Goal: Task Accomplishment & Management: Complete application form

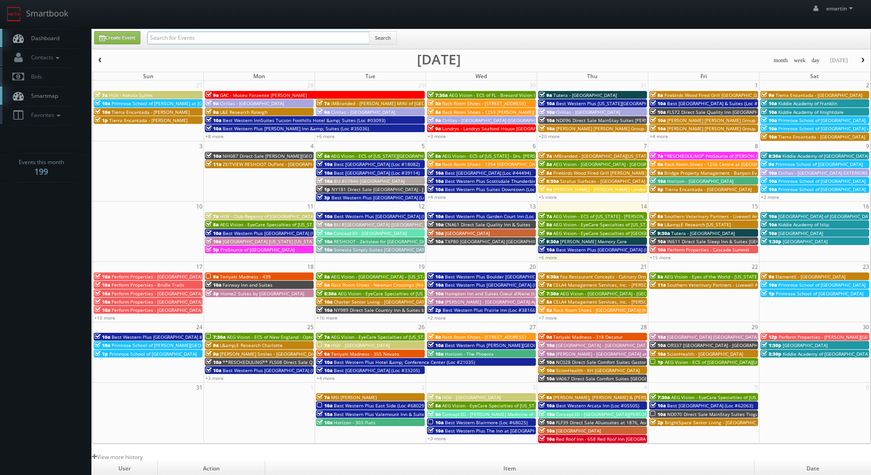
click at [202, 33] on input "text" at bounding box center [258, 38] width 222 height 13
type input "cnc91"
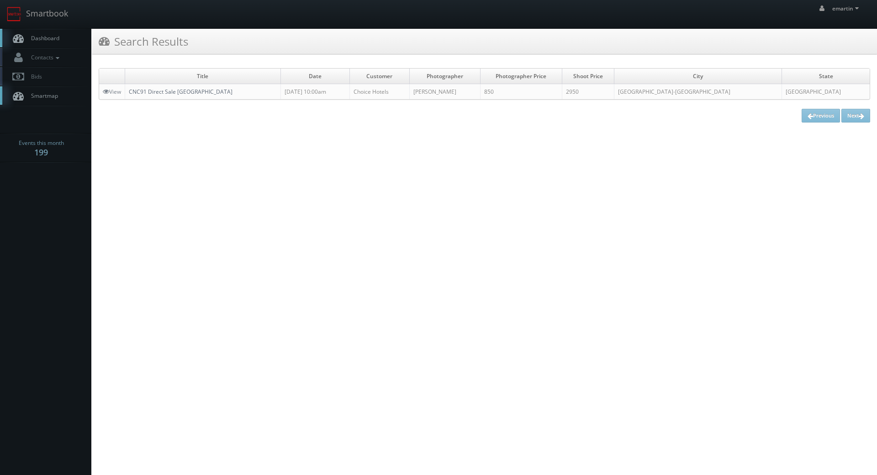
click at [184, 92] on link "CNC91 Direct Sale [GEOGRAPHIC_DATA]" at bounding box center [181, 92] width 104 height 8
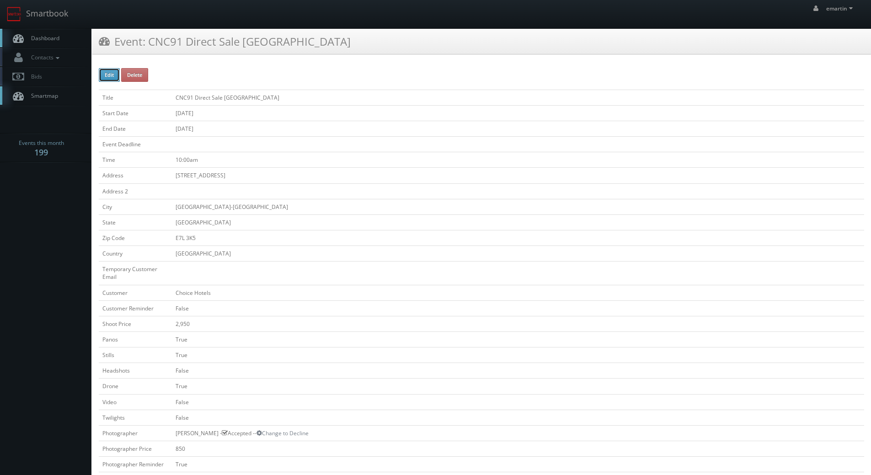
click at [106, 74] on button "Edit" at bounding box center [109, 75] width 21 height 14
type input "CNC91 Direct Sale [GEOGRAPHIC_DATA] &amp; Suites, Ascend"
type input "383 Centreville Road"
type input "Florenceville-Bristol"
type input "E7L 3K5"
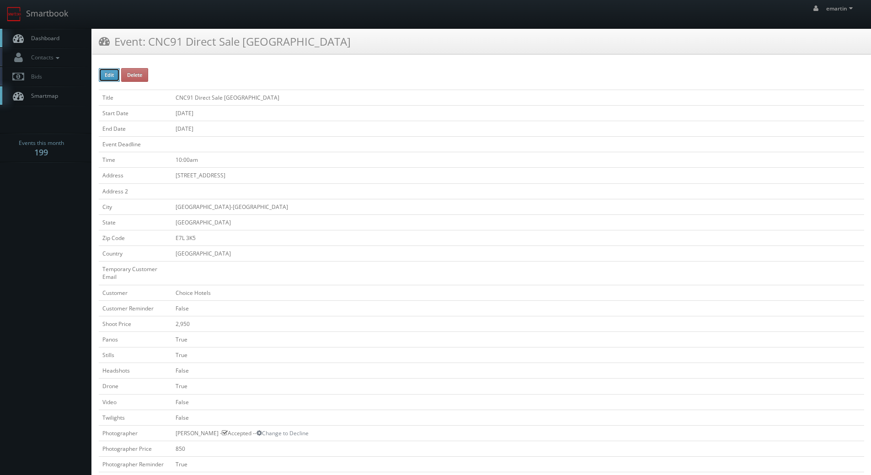
select select "[GEOGRAPHIC_DATA]"
checkbox input "false"
type input "2,950"
checkbox input "true"
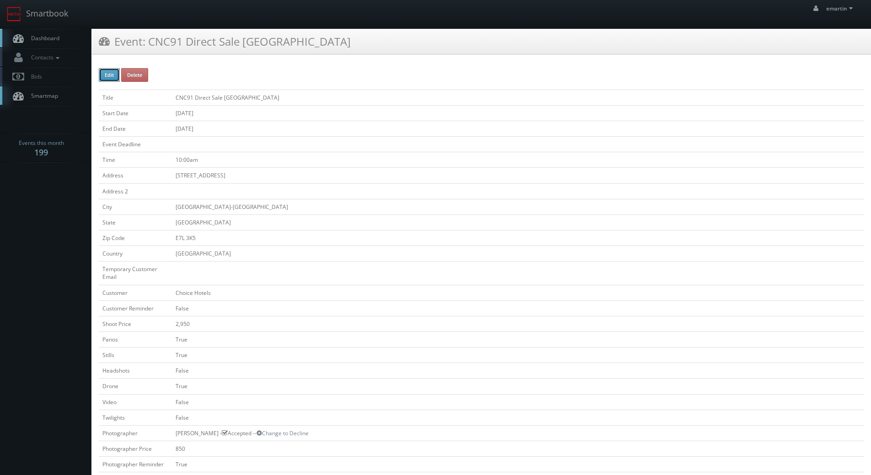
checkbox input "false"
checkbox input "true"
checkbox input "false"
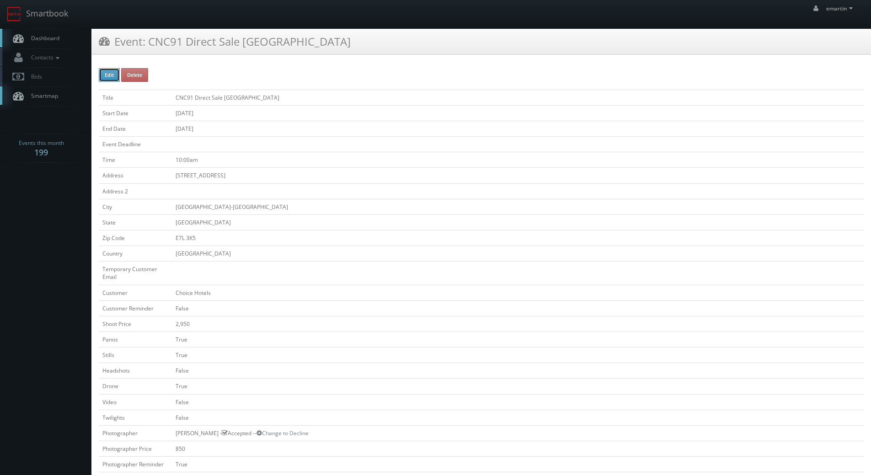
type input "07/21/2025"
type input "10:00am"
checkbox input "true"
checkbox input "false"
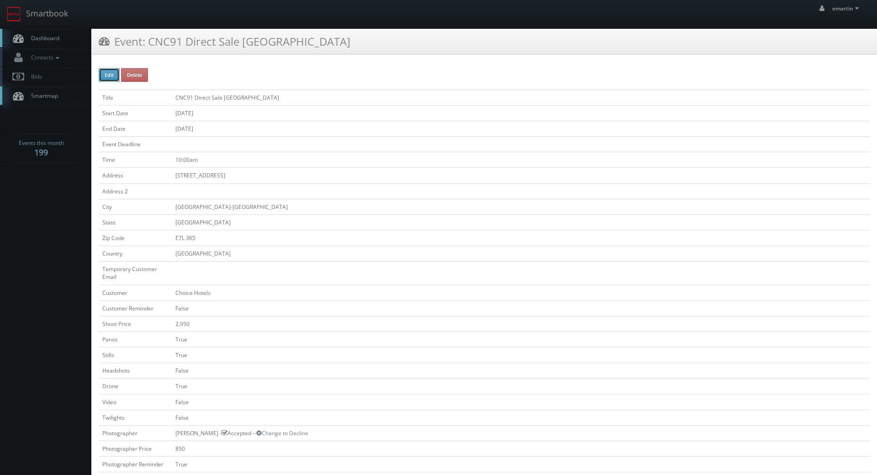
type input "2,950"
type input "850"
select select "fake69@mg.cs3calendar.com"
select select "me@nigelfearon.ca"
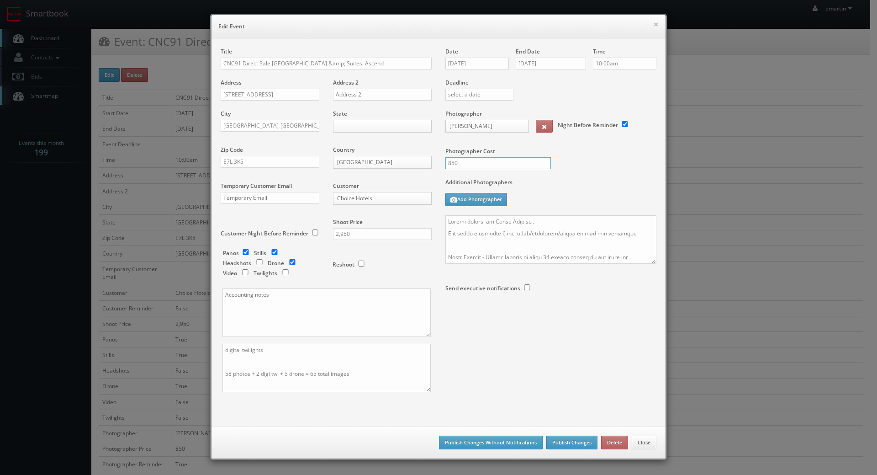
drag, startPoint x: 473, startPoint y: 162, endPoint x: 439, endPoint y: 161, distance: 33.4
click at [439, 161] on div "850" at bounding box center [495, 167] width 112 height 21
type input "925"
click at [596, 197] on div "Additional Photographers Add Photographer" at bounding box center [551, 196] width 211 height 37
click at [552, 441] on button "Publish Changes" at bounding box center [572, 443] width 51 height 14
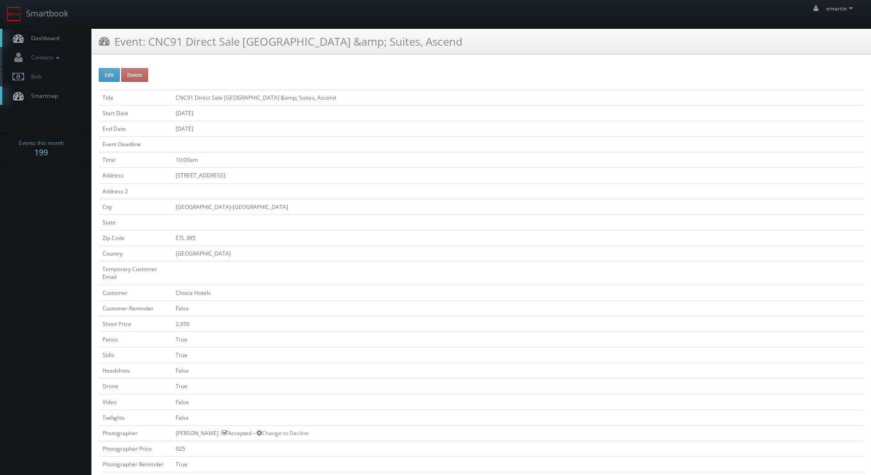
click at [23, 33] on icon at bounding box center [18, 37] width 14 height 11
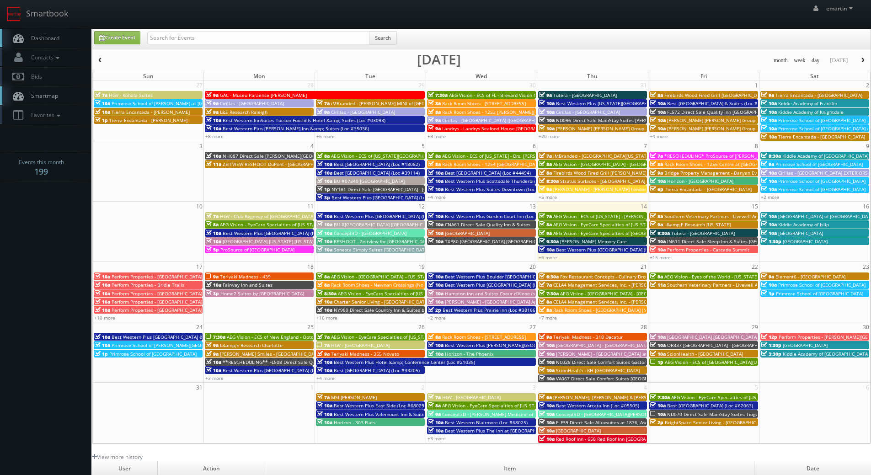
click at [64, 35] on link "Dashboard" at bounding box center [45, 38] width 91 height 19
click at [34, 41] on span "Dashboard" at bounding box center [43, 38] width 33 height 8
click at [122, 37] on link "Create Event" at bounding box center [117, 37] width 46 height 13
type input "08/14/2025"
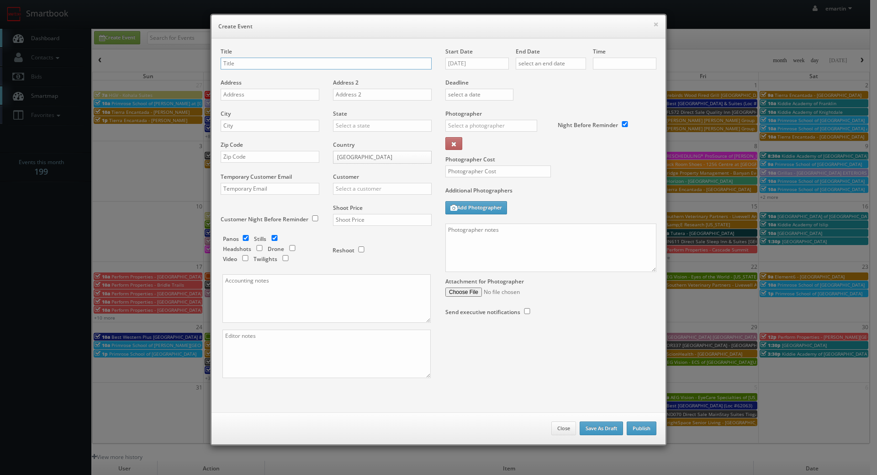
checkbox input "true"
type input "10:00am"
checkbox input "true"
click at [473, 58] on input "08/14/2025" at bounding box center [478, 64] width 64 height 12
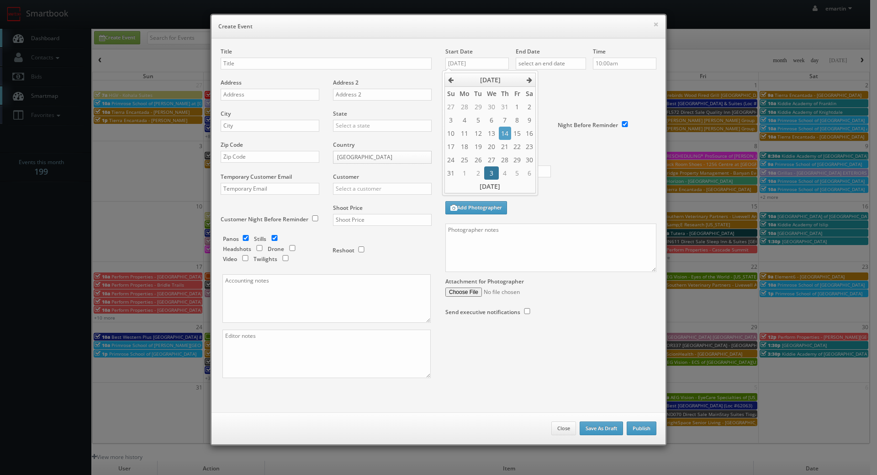
click at [494, 170] on td "3" at bounding box center [491, 172] width 14 height 13
type input "09/03/2025"
click at [554, 67] on input "text" at bounding box center [551, 64] width 70 height 12
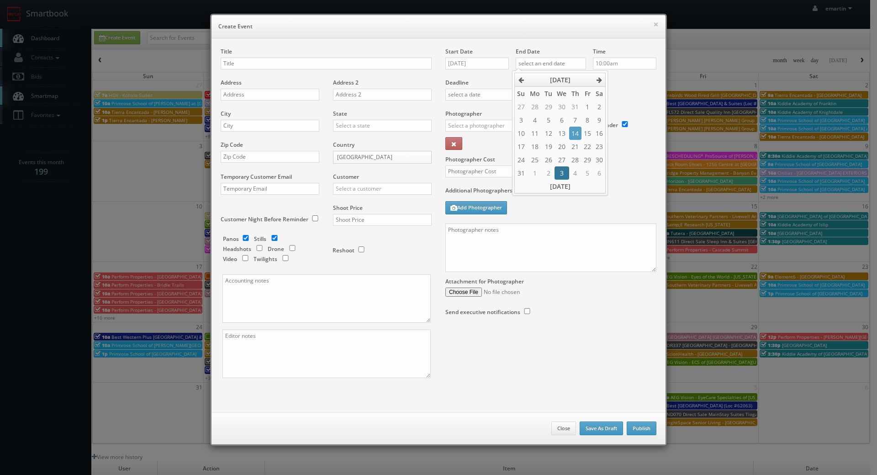
click at [563, 173] on td "3" at bounding box center [562, 172] width 14 height 13
type input "09/03/2025"
click at [651, 71] on div "Time 10:00am" at bounding box center [621, 63] width 70 height 31
click at [248, 63] on input "text" at bounding box center [326, 64] width 211 height 12
paste input "Best Western Plus Red Deer Inn & Suites"
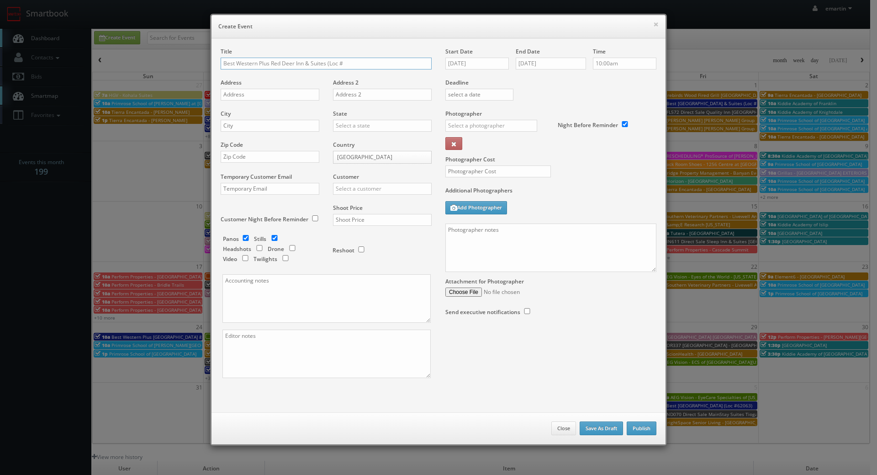
click at [371, 62] on input "Best Western Plus Red Deer Inn & Suites (Loc #" at bounding box center [326, 64] width 211 height 12
paste input "61062"
type input "Best Western Plus Red Deer Inn & Suites (Loc #61062)"
drag, startPoint x: 269, startPoint y: 93, endPoint x: 190, endPoint y: 118, distance: 82.7
click at [269, 93] on input "text" at bounding box center [270, 95] width 99 height 12
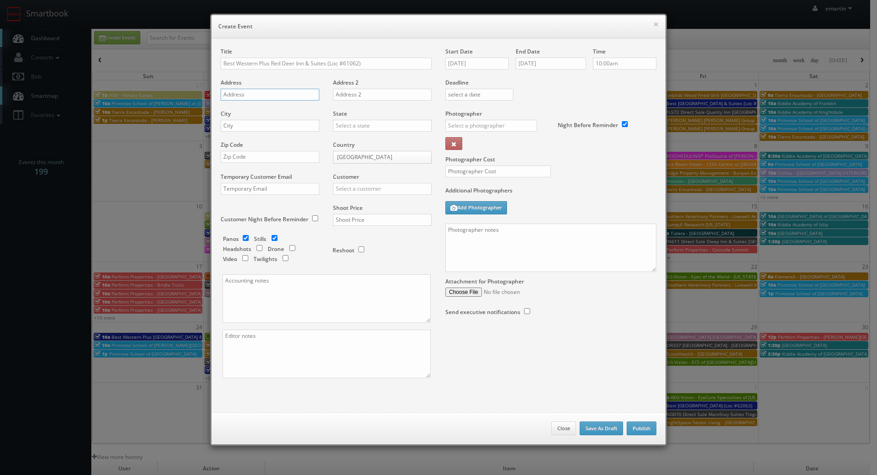
paste input "6839 66th St"
type input "6839 66th St"
click at [249, 124] on input "text" at bounding box center [270, 126] width 99 height 12
paste input "Red Deer"
type input "Red Deer"
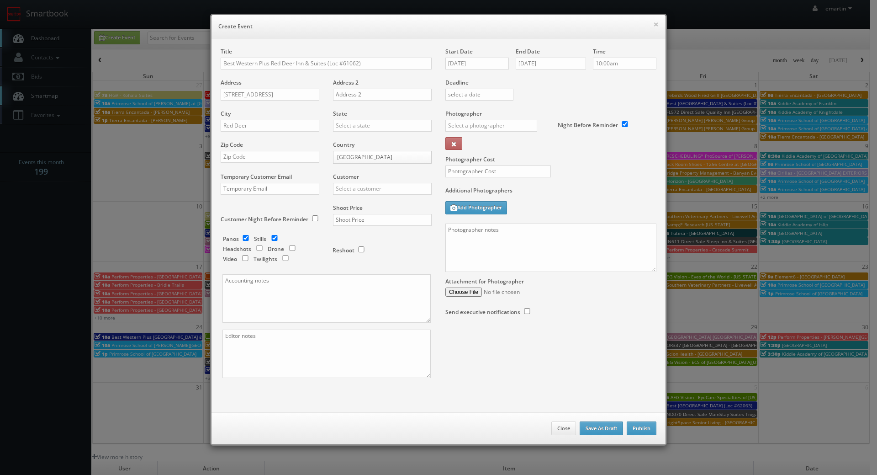
click at [346, 156] on body "Smartbook Toggle Side Navigation Toggle Top Navigation emartin emartin Profile …" at bounding box center [435, 316] width 871 height 632
select select "[GEOGRAPHIC_DATA]"
click at [352, 123] on input "text" at bounding box center [382, 126] width 99 height 12
click at [351, 138] on div "[GEOGRAPHIC_DATA]" at bounding box center [383, 140] width 98 height 15
type input "[GEOGRAPHIC_DATA]"
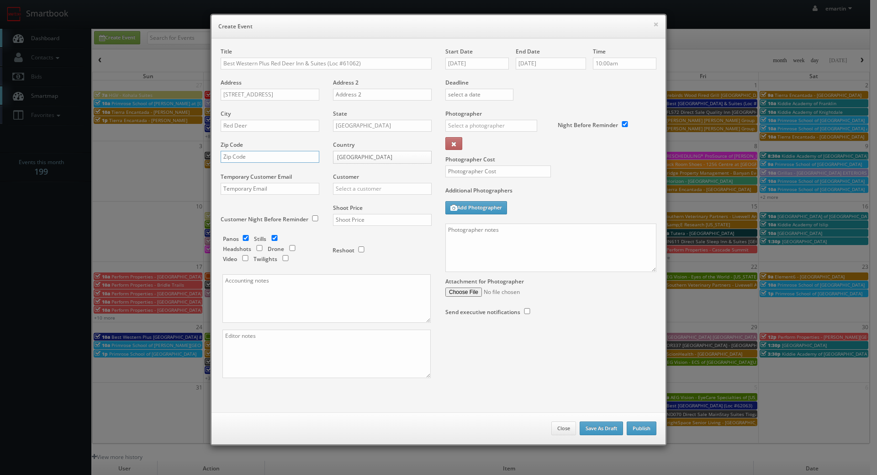
click at [255, 160] on input "text" at bounding box center [270, 157] width 99 height 12
paste input "T4P 3T5"
type input "T4P 3T5"
click at [350, 190] on input "text" at bounding box center [382, 189] width 99 height 12
click at [379, 204] on div "Best Western" at bounding box center [383, 203] width 98 height 15
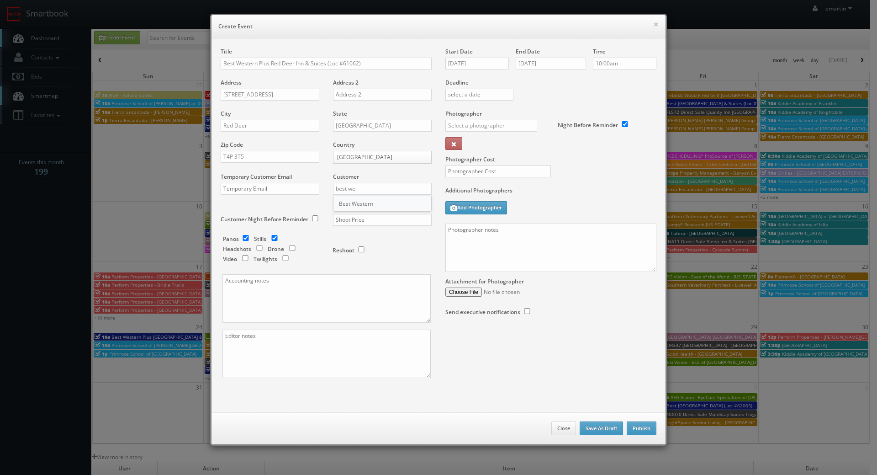
type input "Best Western"
click at [567, 208] on div "Additional Photographers Add Photographer" at bounding box center [551, 204] width 211 height 37
click at [404, 220] on input "text" at bounding box center [382, 220] width 99 height 12
type input "2,025"
click at [401, 253] on div "Reshoot" at bounding box center [378, 245] width 91 height 21
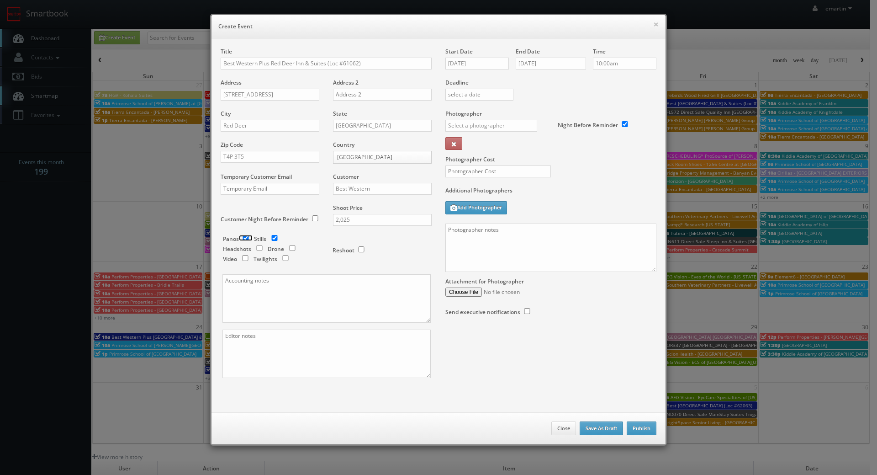
click at [245, 239] on input "checkbox" at bounding box center [246, 238] width 14 height 6
checkbox input "false"
click at [282, 257] on input "checkbox" at bounding box center [286, 258] width 14 height 6
checkbox input "true"
click at [492, 119] on div "Photographer _justin _photog1 Glen Aronwits Chris Dailey John Varnedore John Sa…" at bounding box center [499, 133] width 106 height 46
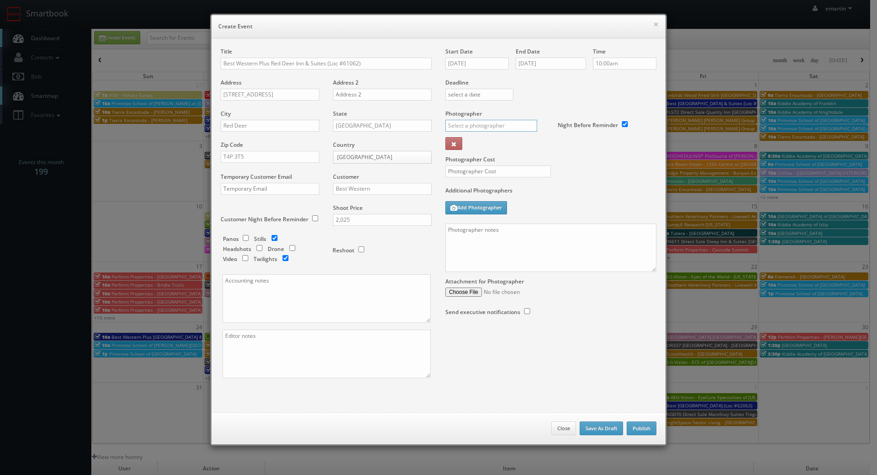
click at [492, 126] on input "text" at bounding box center [492, 126] width 92 height 12
click at [468, 140] on div "Jose Quiroz" at bounding box center [495, 145] width 98 height 15
type input "Jose Quiroz"
click at [472, 171] on input "text" at bounding box center [499, 171] width 106 height 12
type input "625"
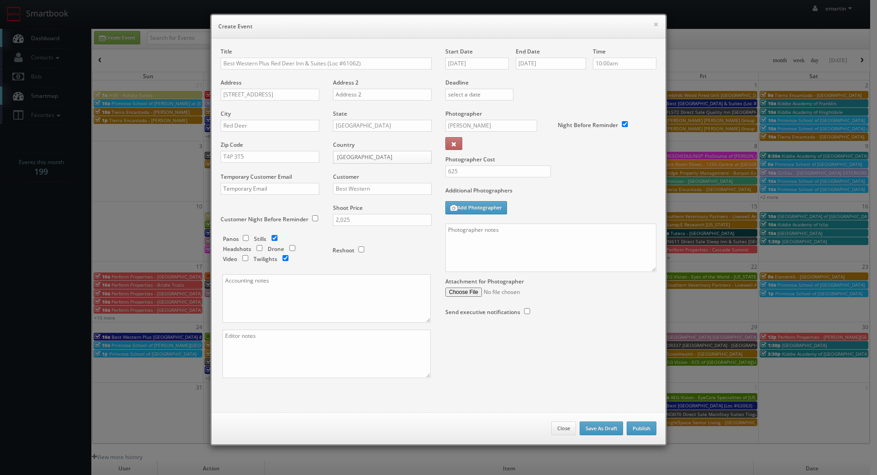
click at [581, 178] on div "Photographer Cost 625" at bounding box center [551, 148] width 225 height 77
click at [577, 201] on div "Additional Photographers Add Photographer" at bounding box center [551, 204] width 211 height 37
click at [546, 246] on textarea at bounding box center [551, 247] width 211 height 48
paste textarea "Onsite contact is ______. Overnight stay ___. Stills, and exterior twilights. F…"
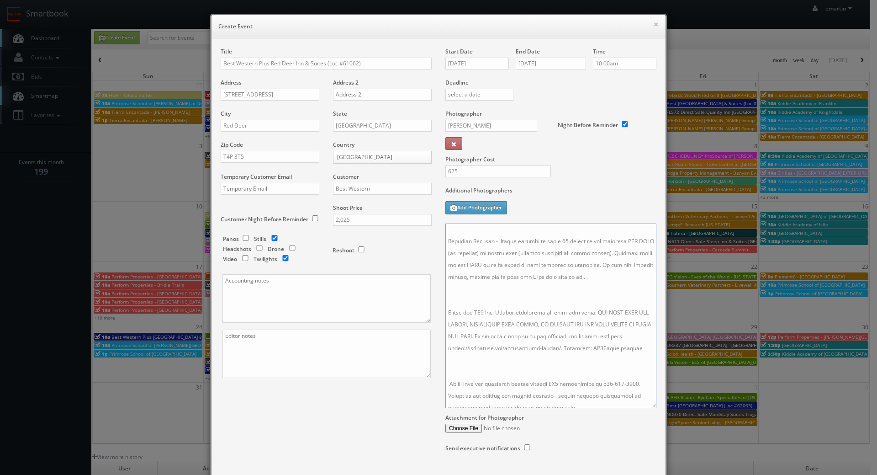
drag, startPoint x: 652, startPoint y: 268, endPoint x: 653, endPoint y: 432, distance: 164.1
click at [654, 408] on textarea at bounding box center [551, 315] width 211 height 185
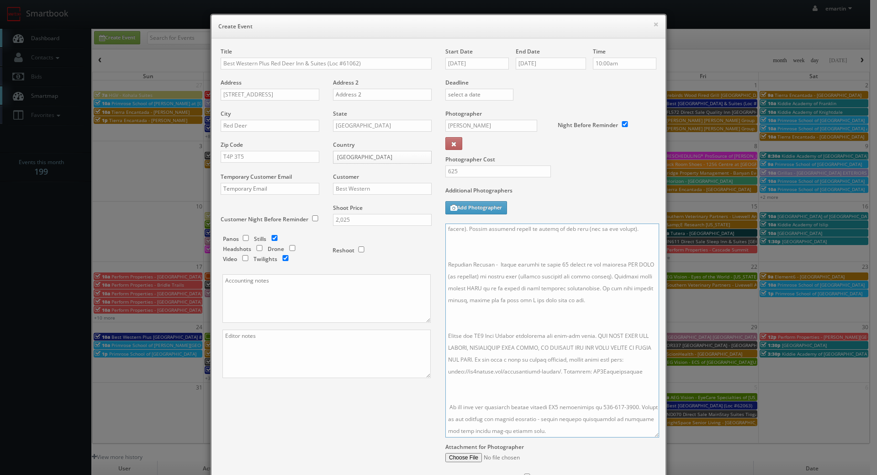
click at [543, 386] on textarea at bounding box center [553, 330] width 214 height 214
click at [492, 303] on textarea at bounding box center [553, 330] width 214 height 214
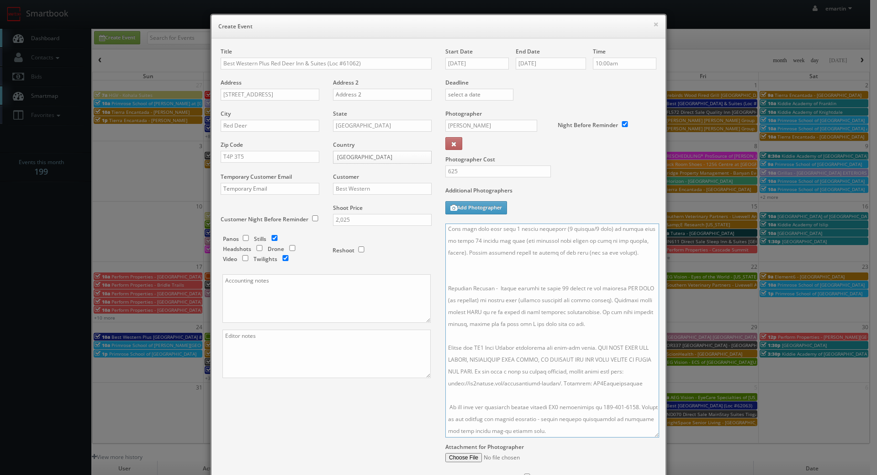
scroll to position [52, 0]
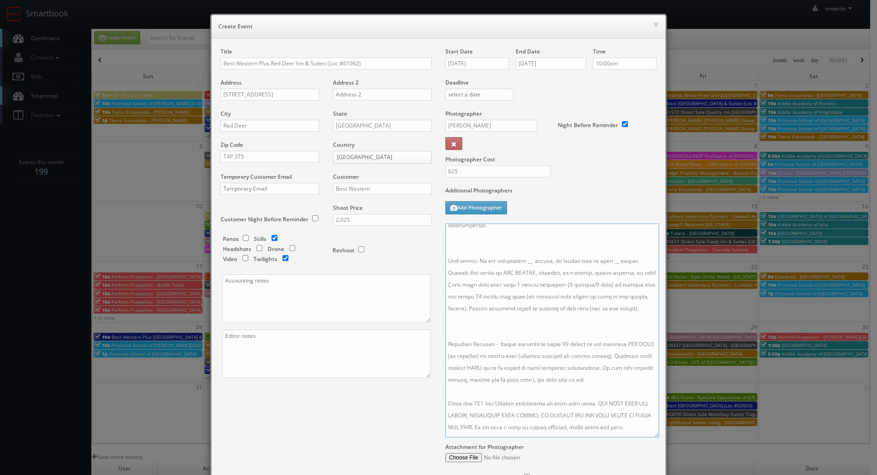
click at [491, 334] on textarea at bounding box center [553, 330] width 214 height 214
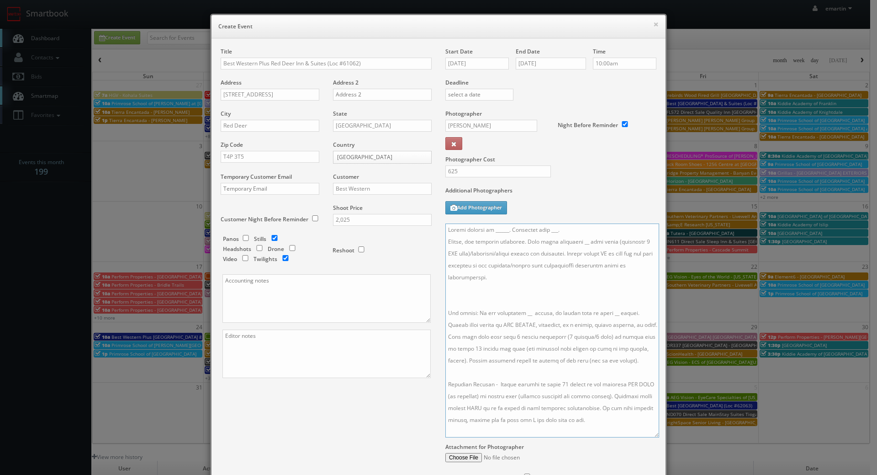
click at [477, 297] on textarea at bounding box center [553, 330] width 214 height 214
drag, startPoint x: 558, startPoint y: 228, endPoint x: 545, endPoint y: 228, distance: 12.8
click at [545, 228] on textarea at bounding box center [553, 330] width 214 height 214
click at [572, 241] on textarea at bounding box center [553, 330] width 214 height 214
click at [521, 300] on textarea at bounding box center [553, 330] width 214 height 214
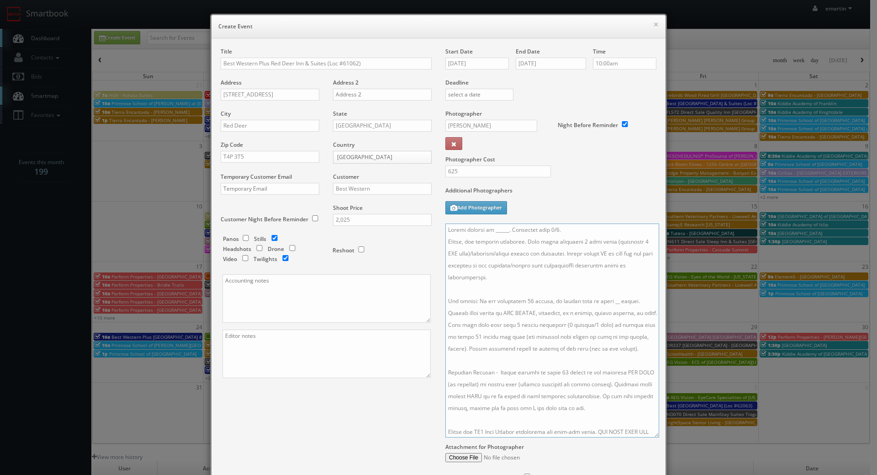
click at [606, 302] on textarea at bounding box center [553, 330] width 214 height 214
click at [507, 229] on textarea at bounding box center [553, 330] width 214 height 214
click at [601, 226] on textarea at bounding box center [553, 330] width 214 height 214
click at [502, 230] on textarea at bounding box center [553, 330] width 214 height 214
paste textarea "Sherrie Lynn Luxton, manager@bestwesternreddeer.com, 403-346-3555"
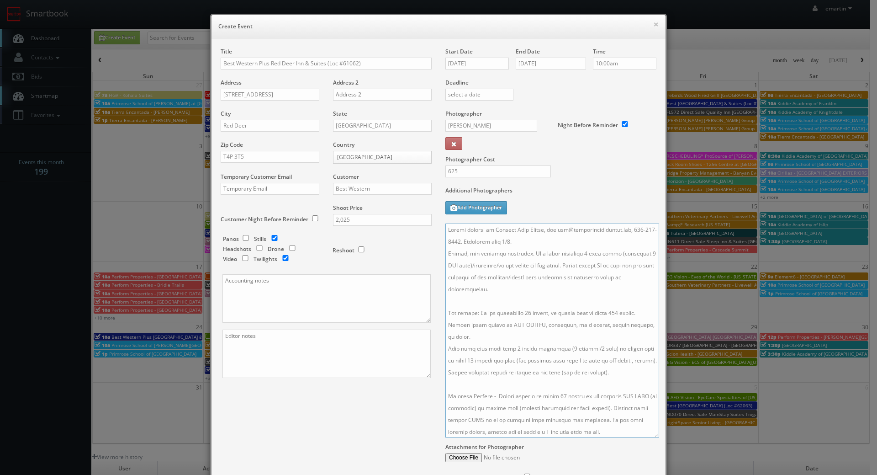
drag, startPoint x: 639, startPoint y: 229, endPoint x: 547, endPoint y: 232, distance: 92.4
click at [547, 233] on textarea at bounding box center [553, 330] width 214 height 214
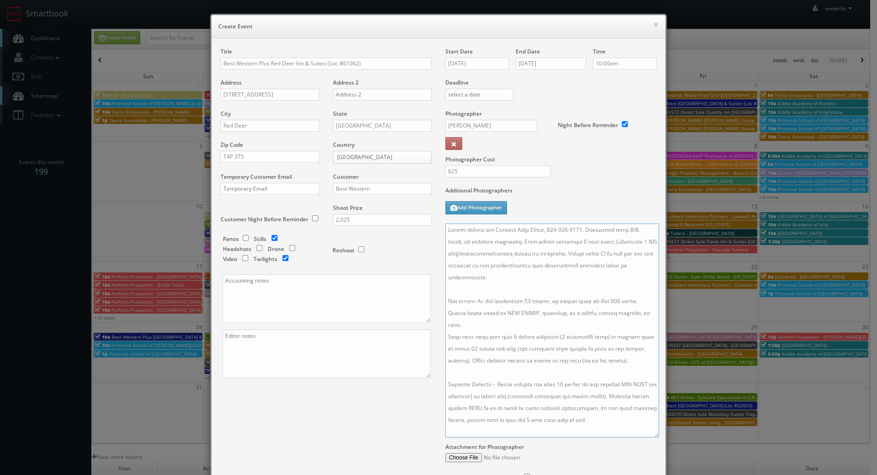
type textarea "Onsite contact is Sherrie Lynn Luxton, 403-346-3555. Overnight stay 9/2. Stills…"
click at [294, 423] on div "Title Best Western Plus Red Deer Inn & Suites (Loc #61062) Address 6839 66th St…" at bounding box center [439, 274] width 450 height 452
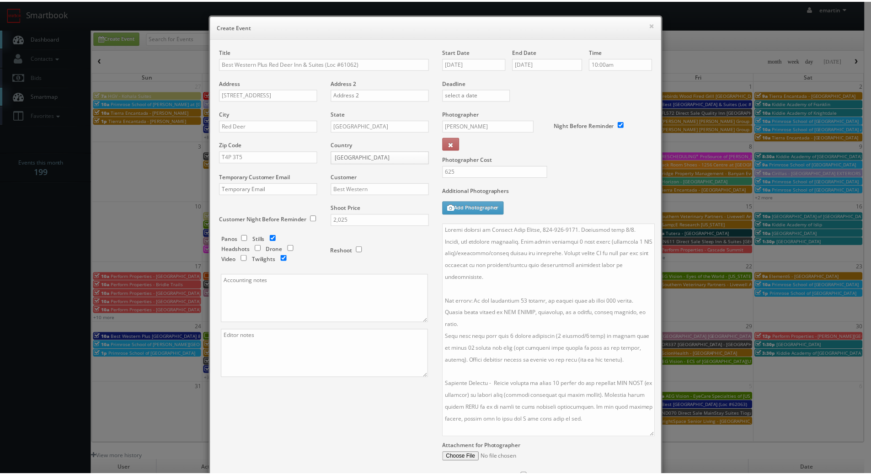
scroll to position [90, 0]
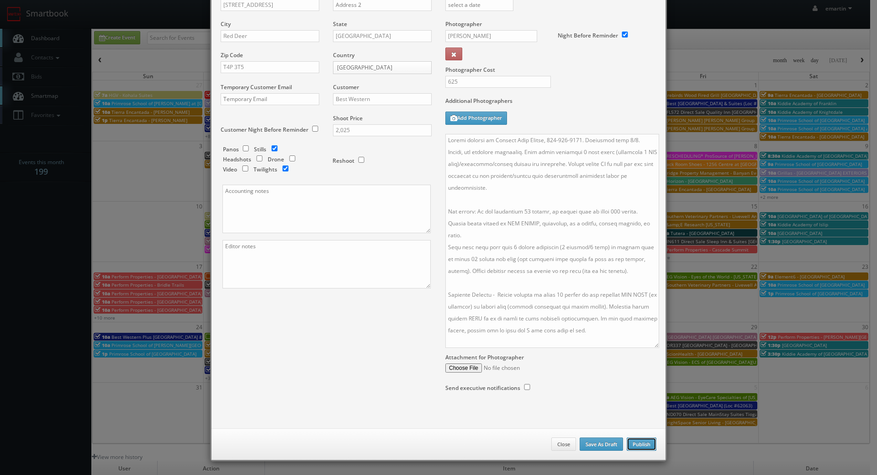
click at [637, 438] on button "Publish" at bounding box center [642, 444] width 30 height 14
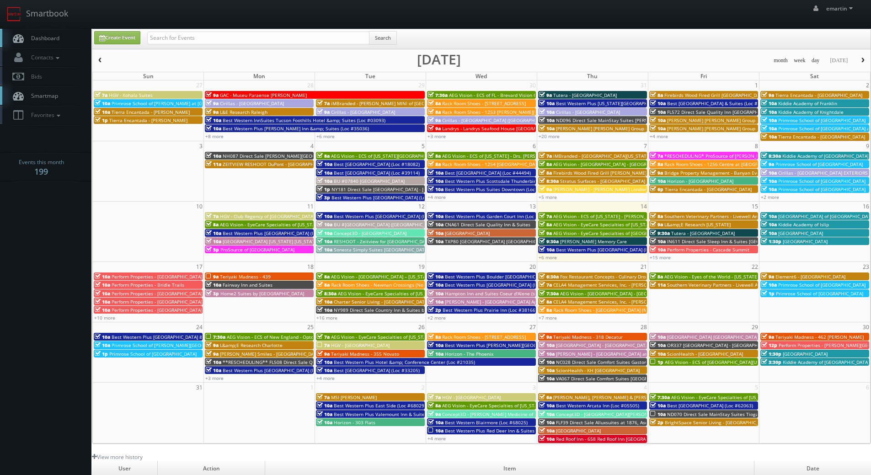
click at [49, 41] on span "Dashboard" at bounding box center [43, 38] width 33 height 8
click at [42, 37] on span "Dashboard" at bounding box center [43, 38] width 33 height 8
